Goal: Information Seeking & Learning: Learn about a topic

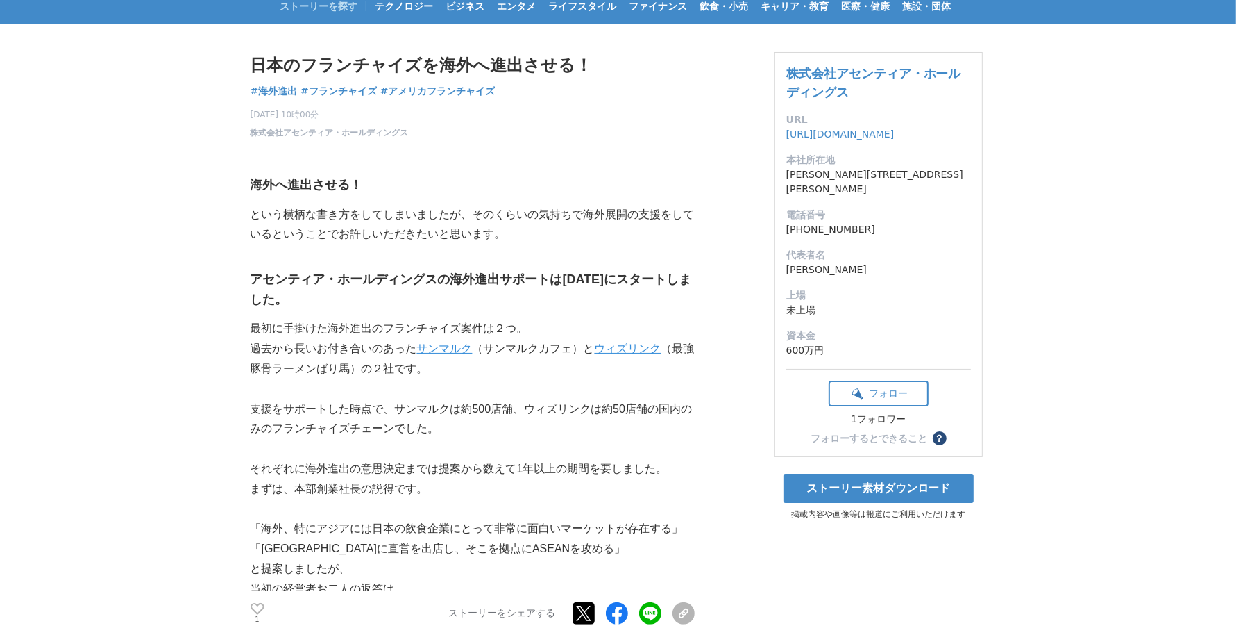
scroll to position [62, 0]
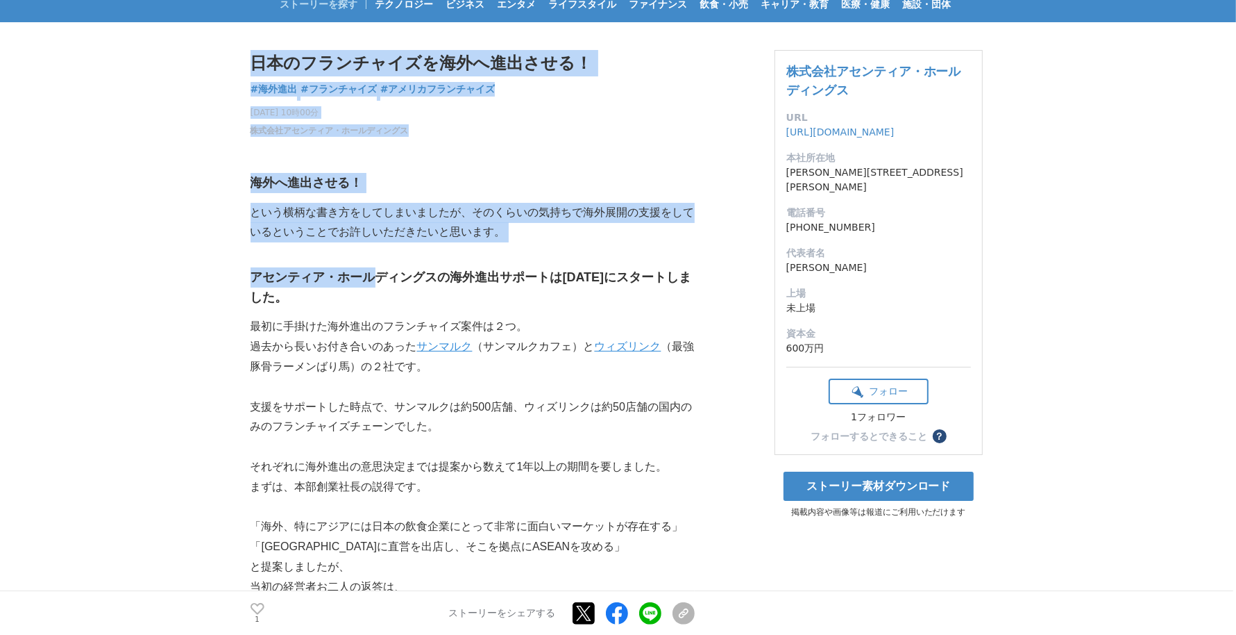
drag, startPoint x: 242, startPoint y: 319, endPoint x: 403, endPoint y: 328, distance: 162.0
click at [403, 308] on h3 "アセンティア・ホールディングスの海外進出サポートは２０１１年にスタートしました。" at bounding box center [473, 287] width 444 height 40
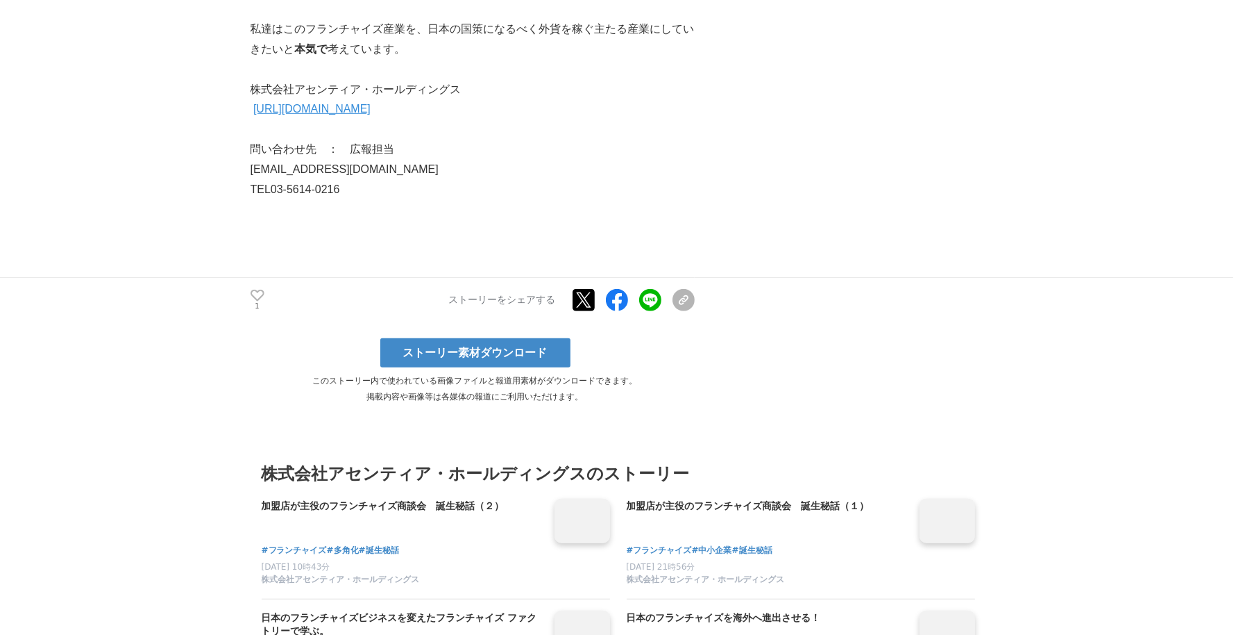
scroll to position [5818, 0]
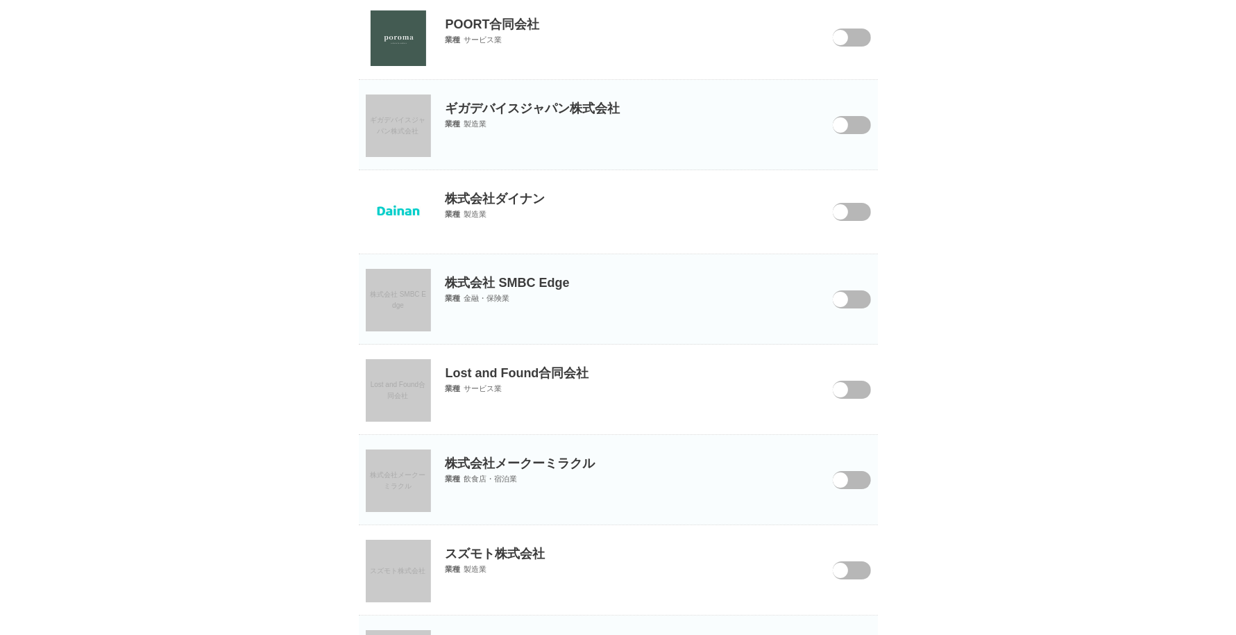
scroll to position [4842, 0]
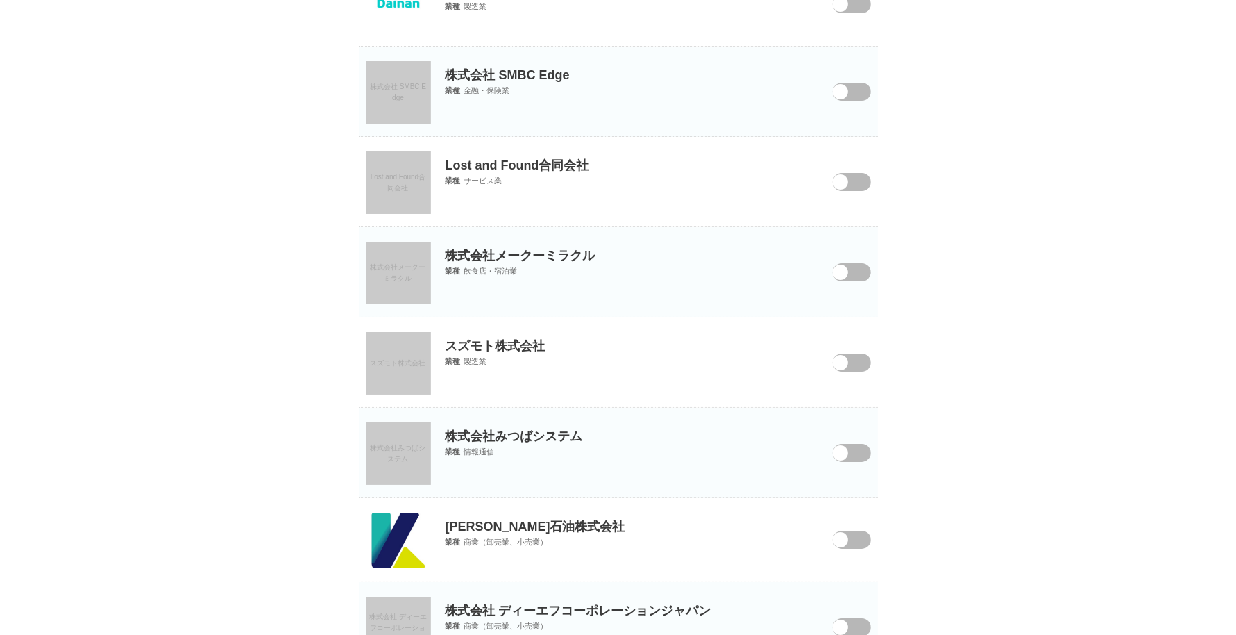
click at [394, 264] on span "株式会社メークーミラクル" at bounding box center [399, 272] width 56 height 19
